Goal: Navigation & Orientation: Find specific page/section

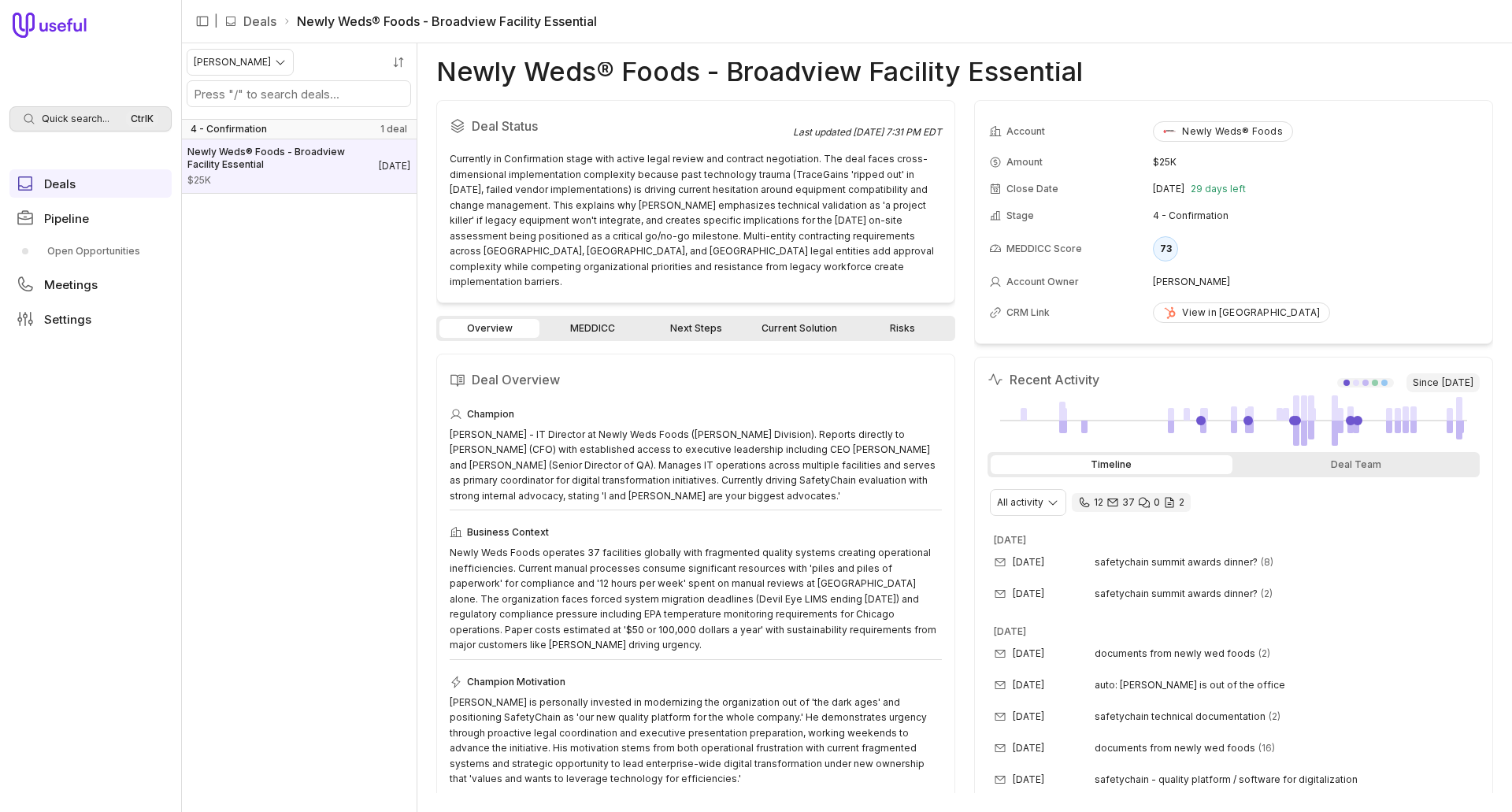
click at [55, 117] on span "Quick search..." at bounding box center [76, 119] width 68 height 13
click at [96, 116] on html "Quick search... Ctrl K Deals Pipeline Open Opportunities Meetings Settings | De…" at bounding box center [756, 406] width 1512 height 812
click at [70, 248] on link "Open Opportunities" at bounding box center [90, 251] width 162 height 25
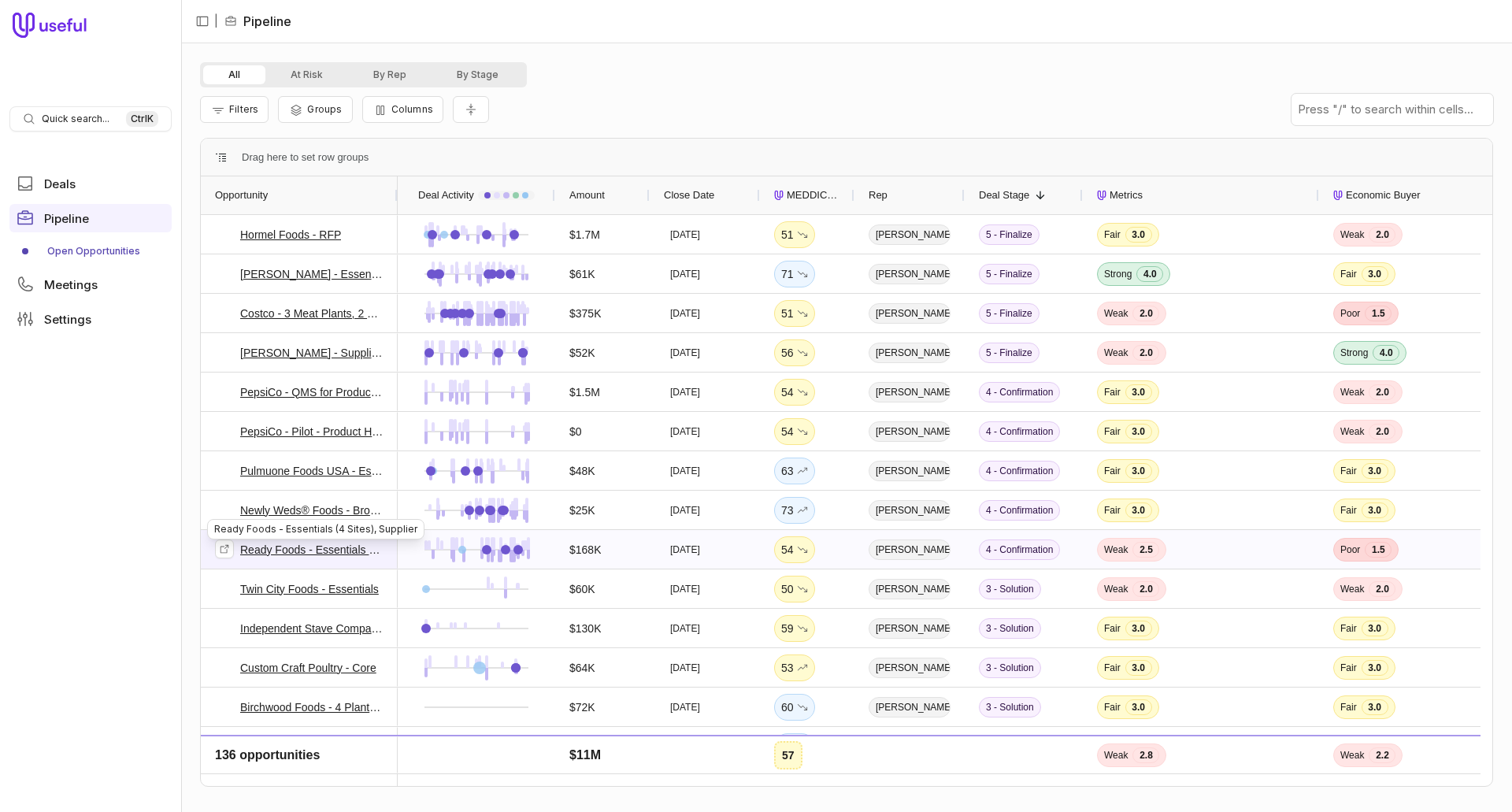
click at [295, 551] on link "Ready Foods - Essentials (4 Sites), Supplier" at bounding box center [311, 550] width 143 height 19
